Goal: Obtain resource: Obtain resource

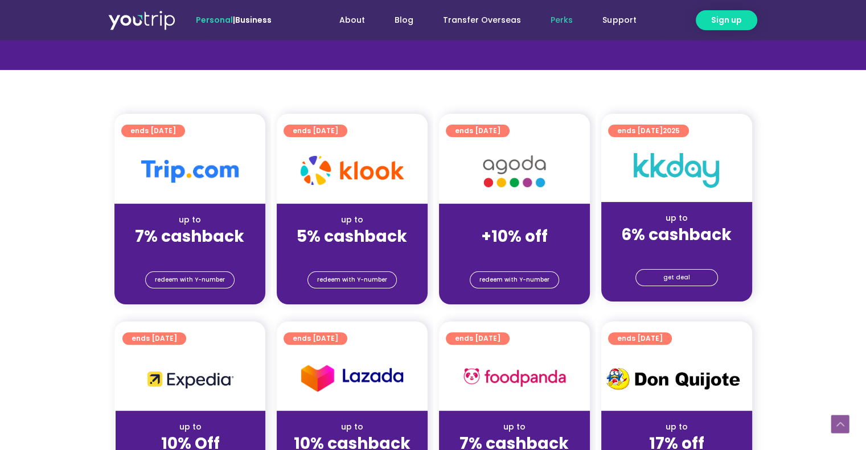
scroll to position [228, 0]
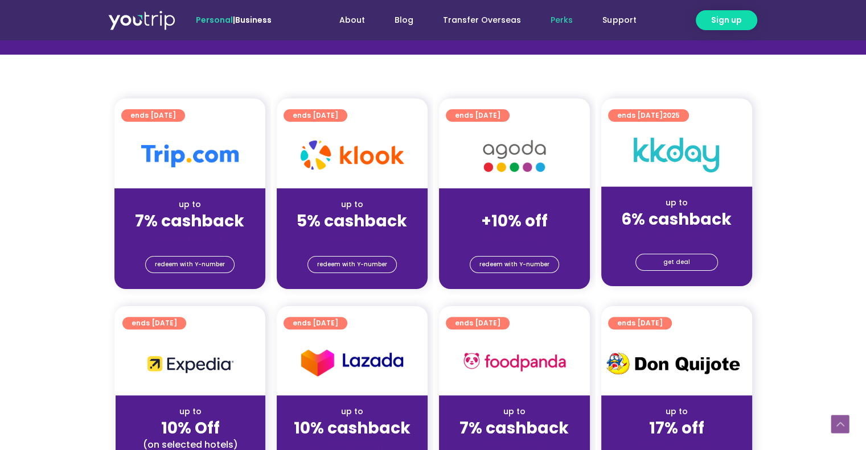
click at [173, 173] on div at bounding box center [189, 156] width 151 height 65
click at [191, 266] on span "redeem with Y-number" at bounding box center [190, 265] width 70 height 16
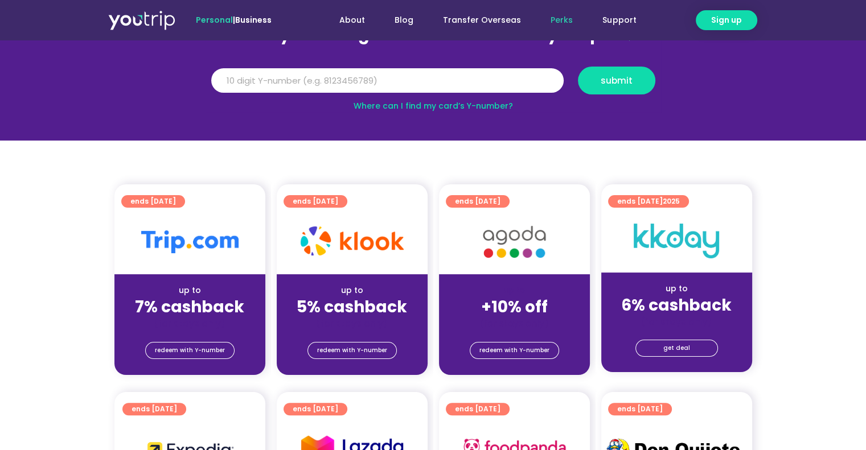
scroll to position [125, 0]
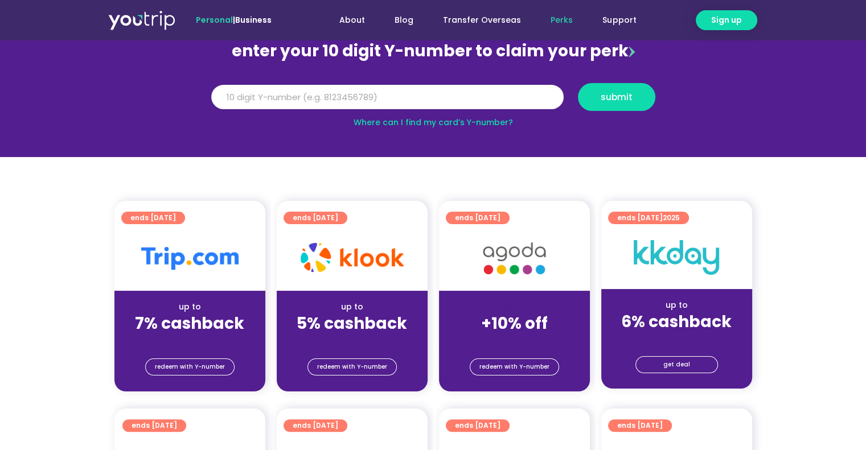
click at [342, 99] on input "Y Number" at bounding box center [387, 97] width 352 height 25
paste input "8171159889"
type input "8171159889"
click at [611, 100] on span "submit" at bounding box center [617, 97] width 32 height 9
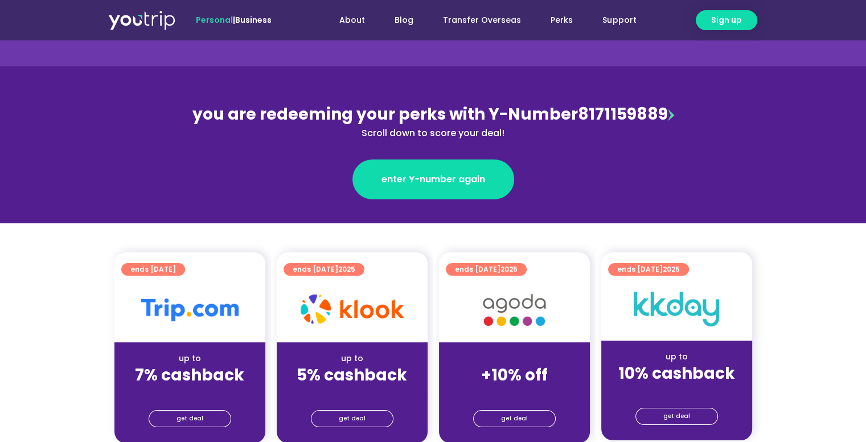
scroll to position [171, 0]
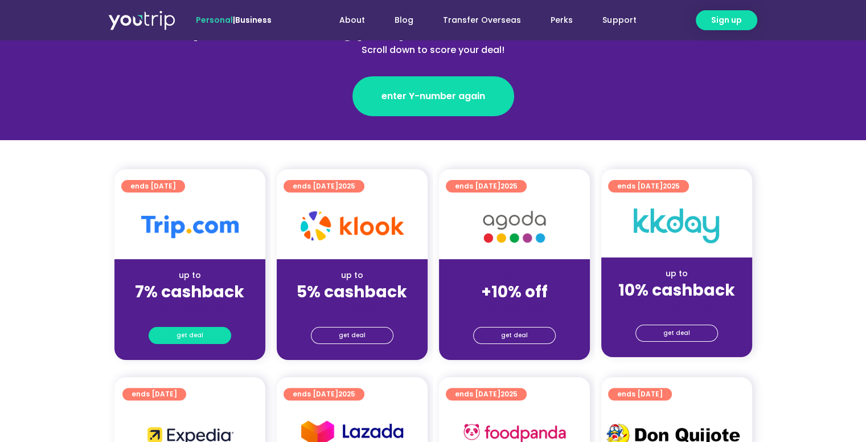
click at [193, 334] on span "get deal" at bounding box center [190, 335] width 27 height 16
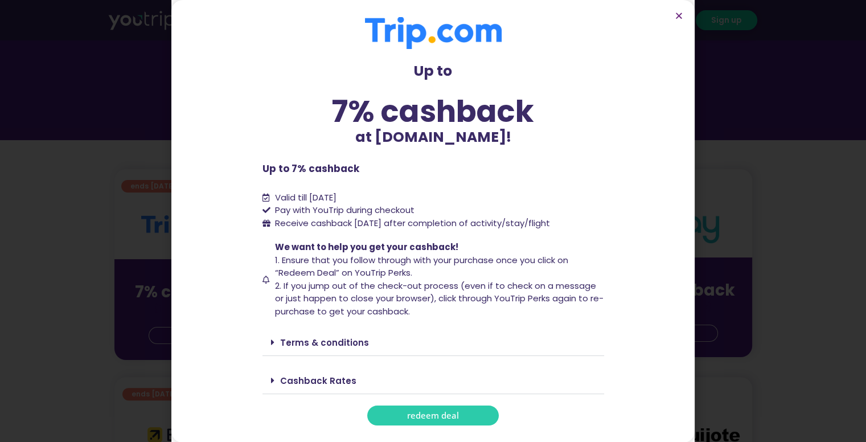
click at [428, 414] on span "redeem deal" at bounding box center [433, 415] width 52 height 9
